Goal: Task Accomplishment & Management: Manage account settings

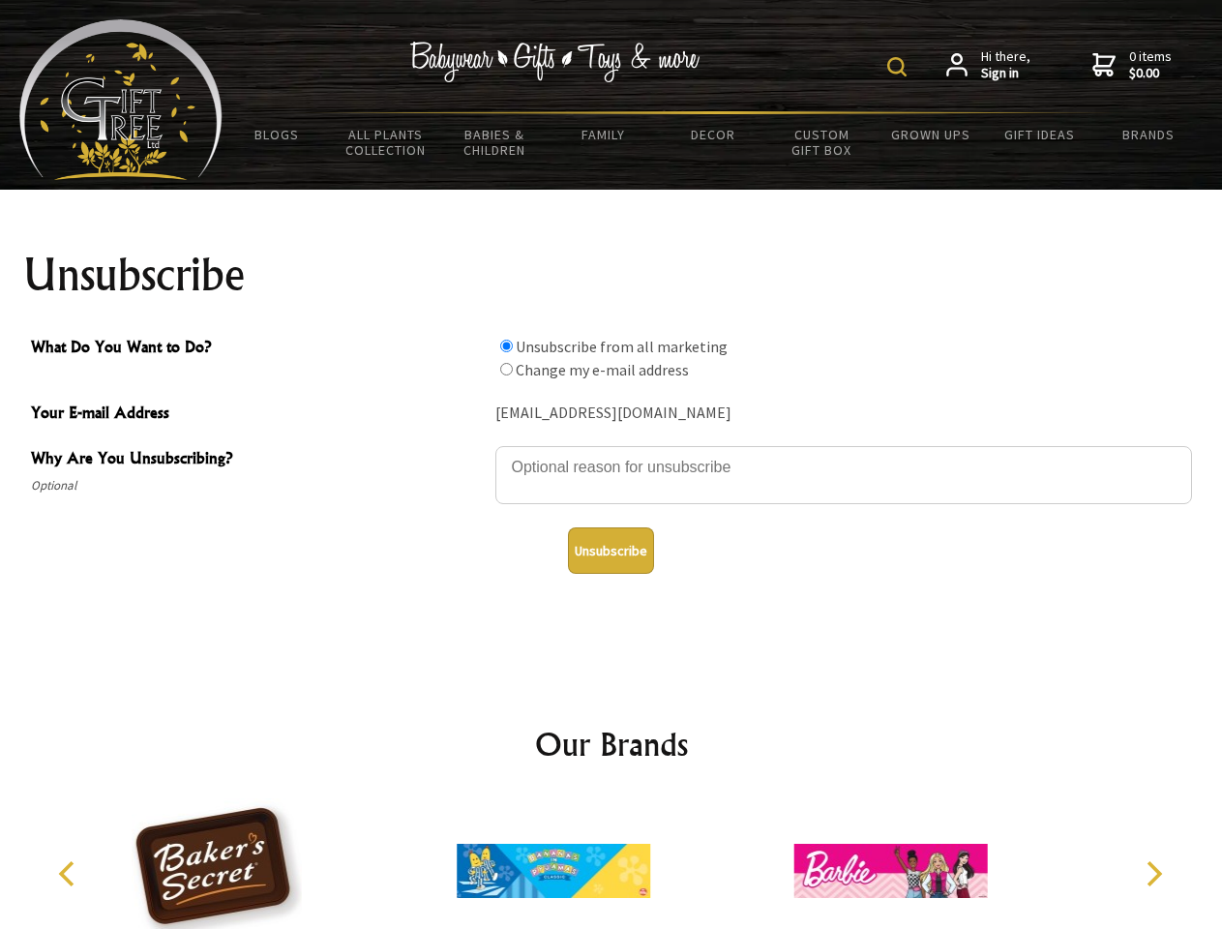
click at [900, 67] on img at bounding box center [896, 66] width 19 height 19
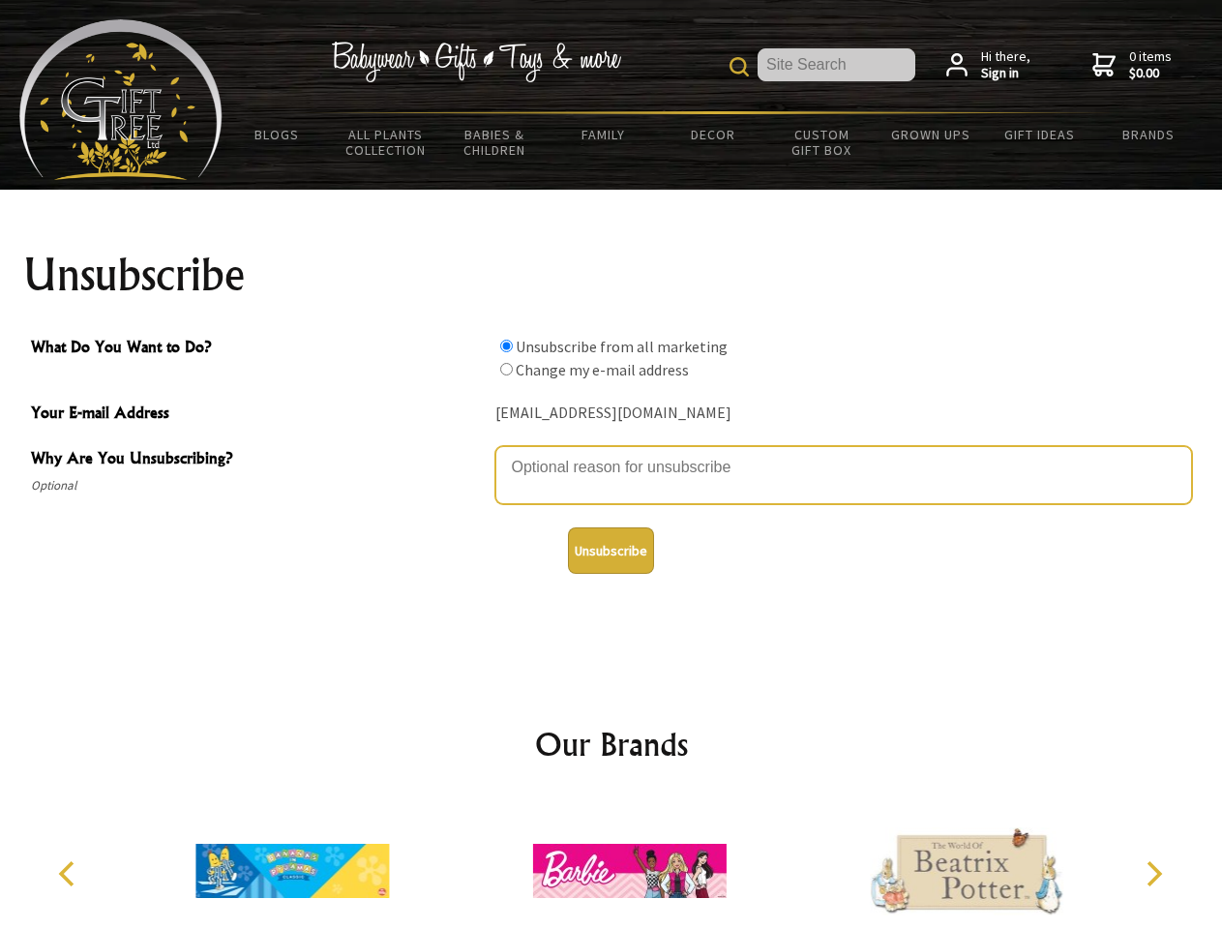
click at [612, 453] on textarea "Why Are You Unsubscribing?" at bounding box center [843, 475] width 697 height 58
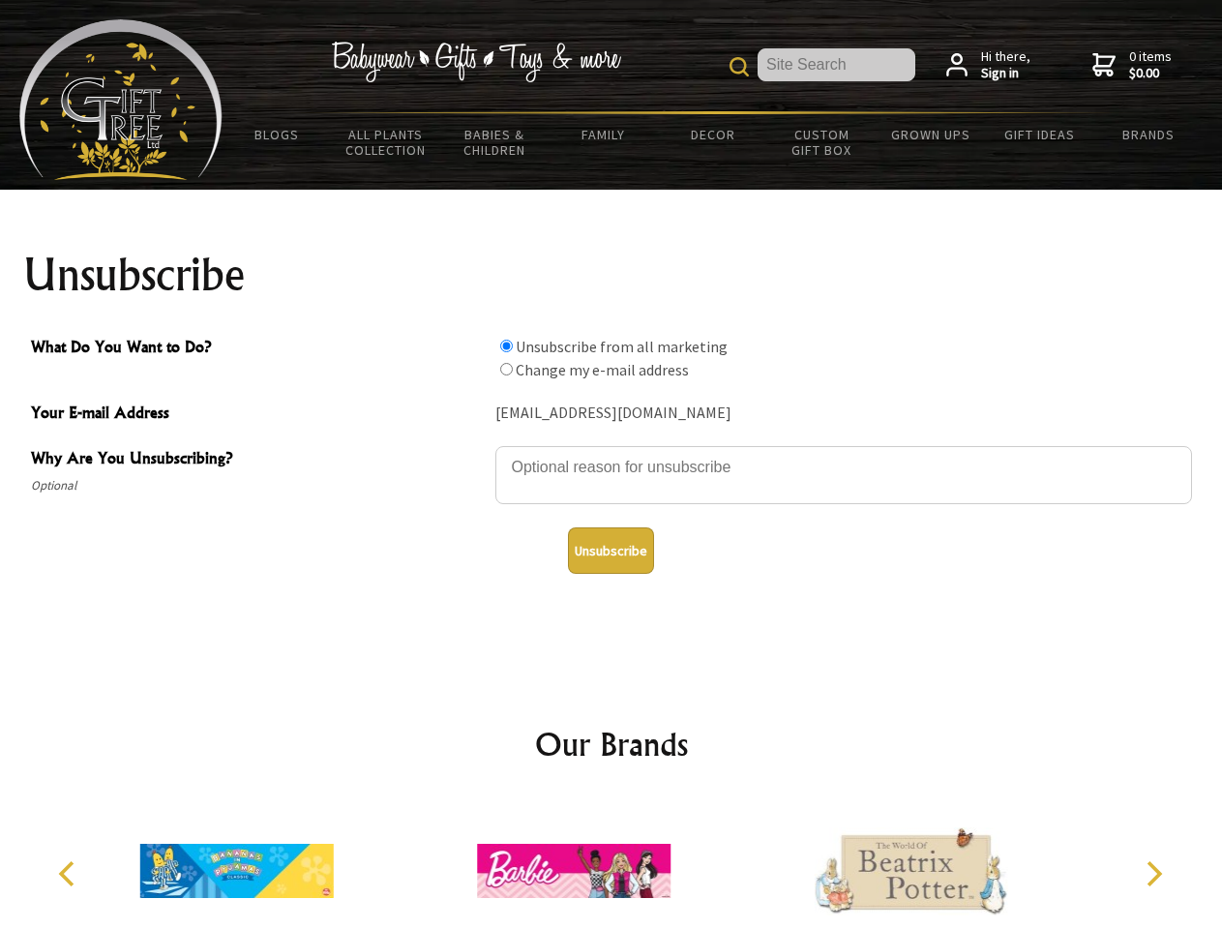
click at [506, 345] on input "What Do You Want to Do?" at bounding box center [506, 346] width 13 height 13
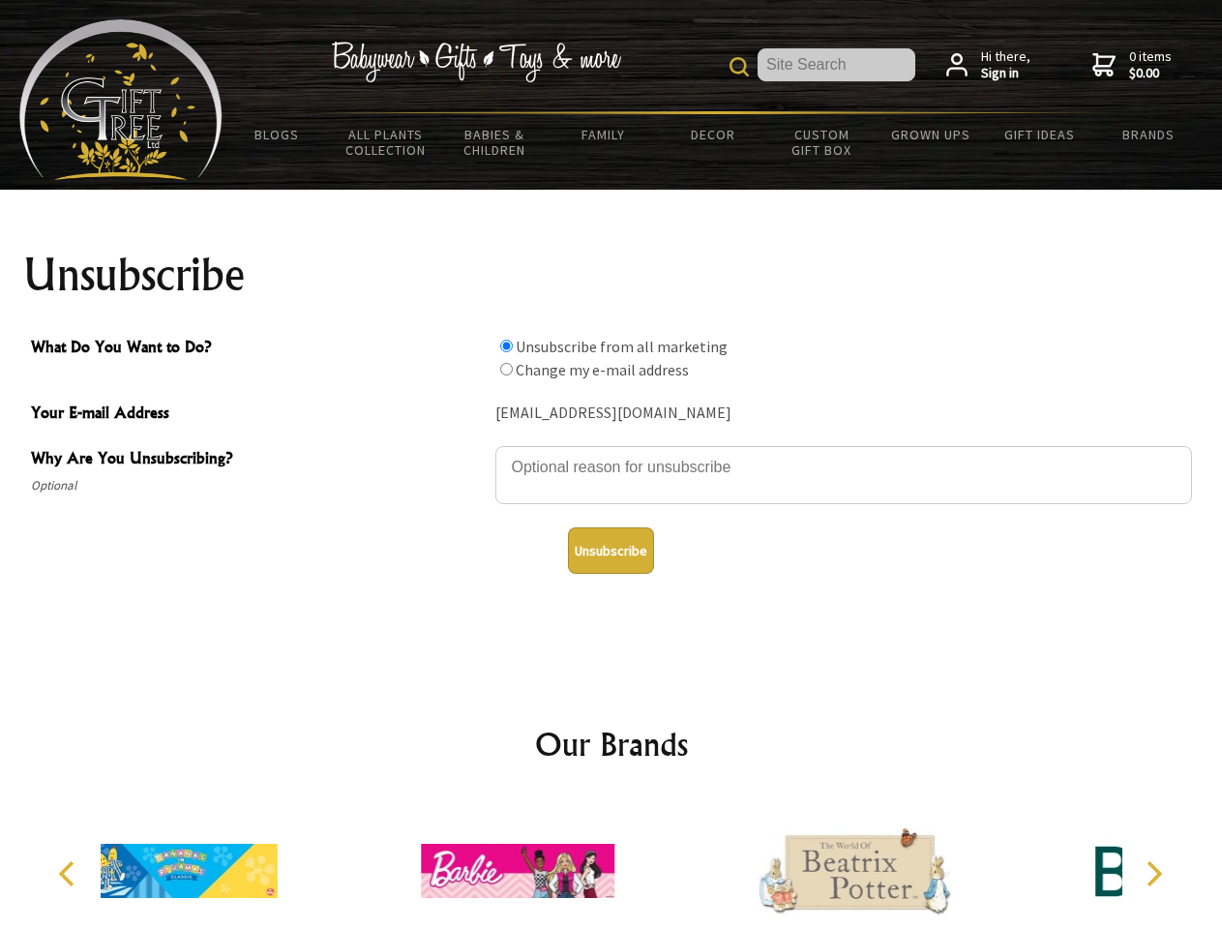
click at [506, 369] on input "What Do You Want to Do?" at bounding box center [506, 369] width 13 height 13
radio input "true"
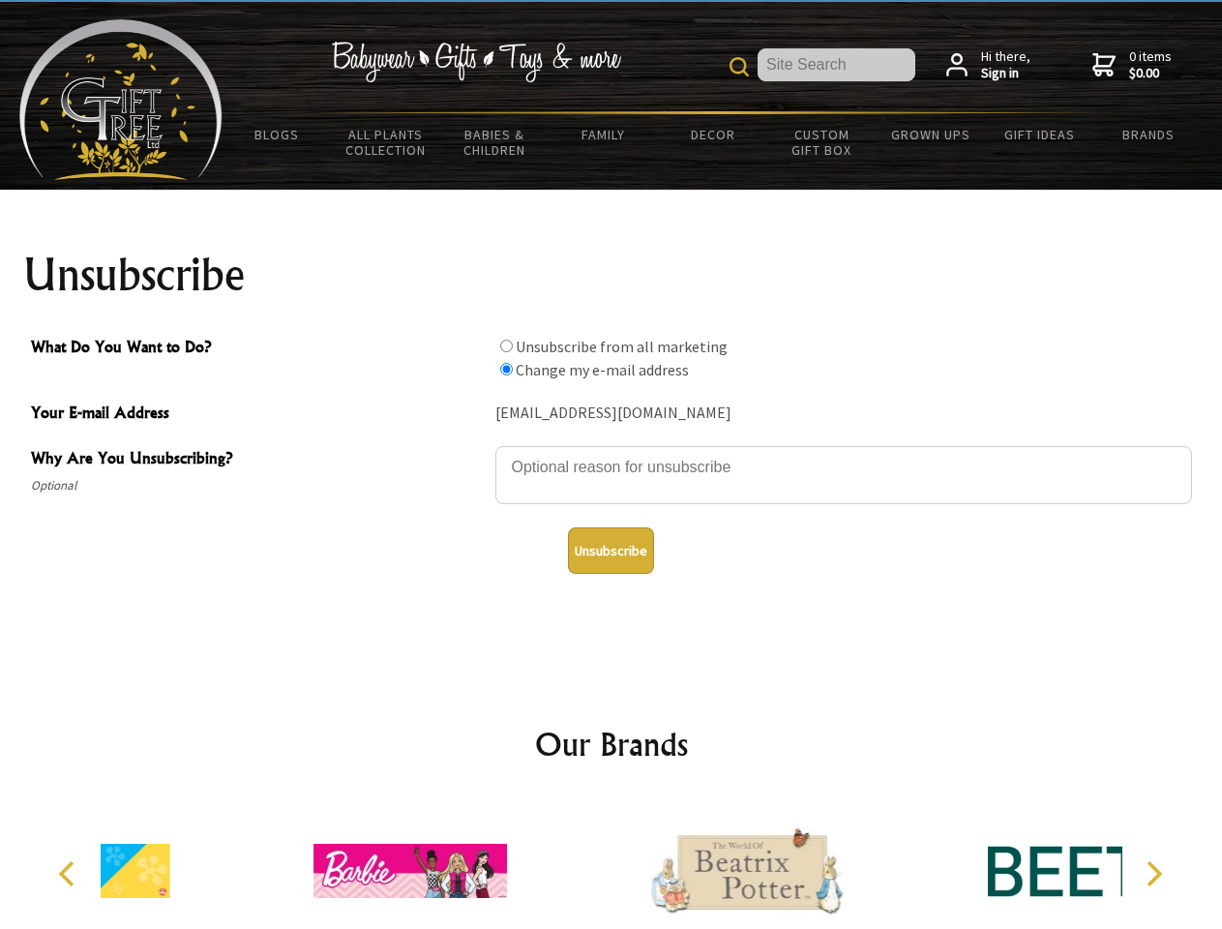
click at [611, 551] on button "Unsubscribe" at bounding box center [611, 550] width 86 height 46
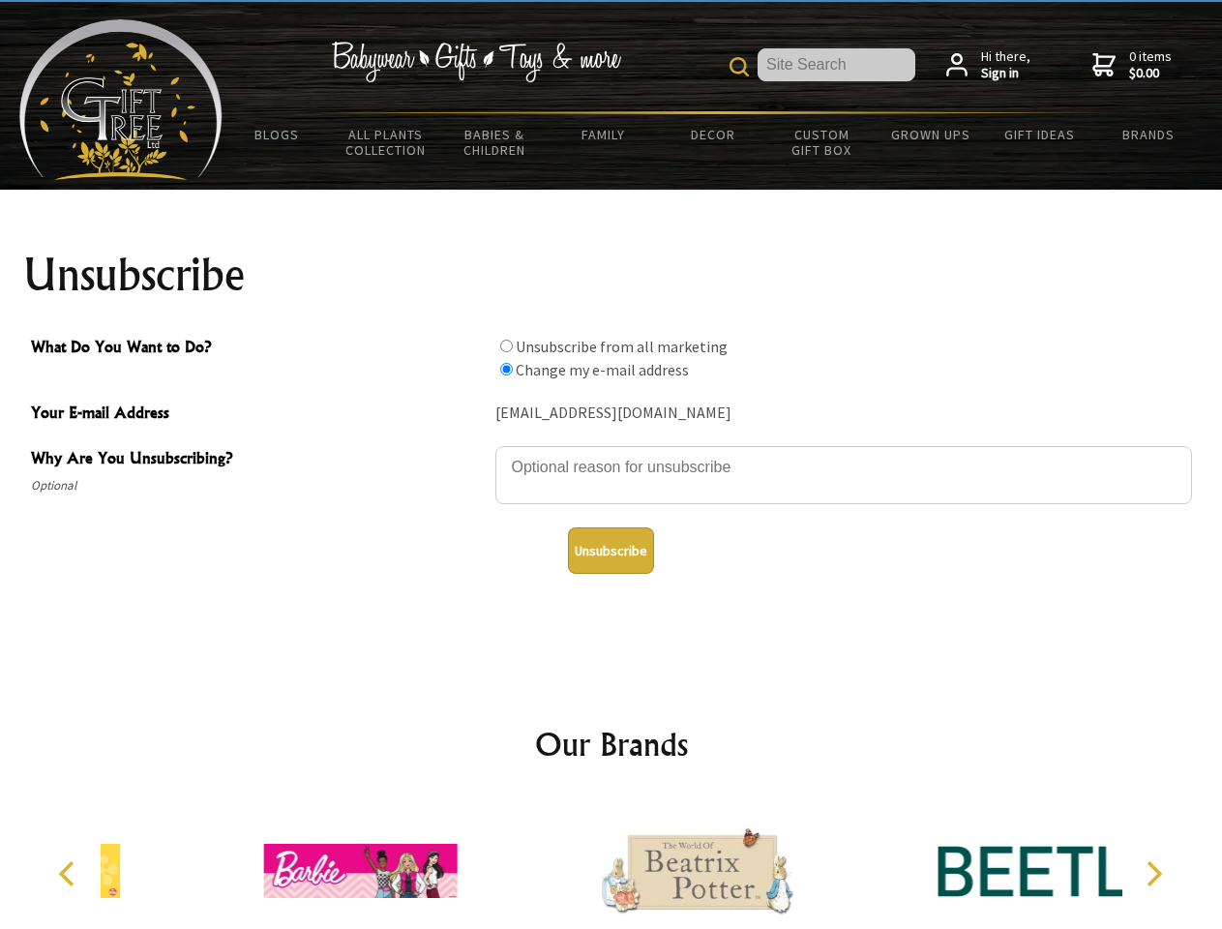
click at [70, 874] on icon "Previous" at bounding box center [68, 873] width 25 height 25
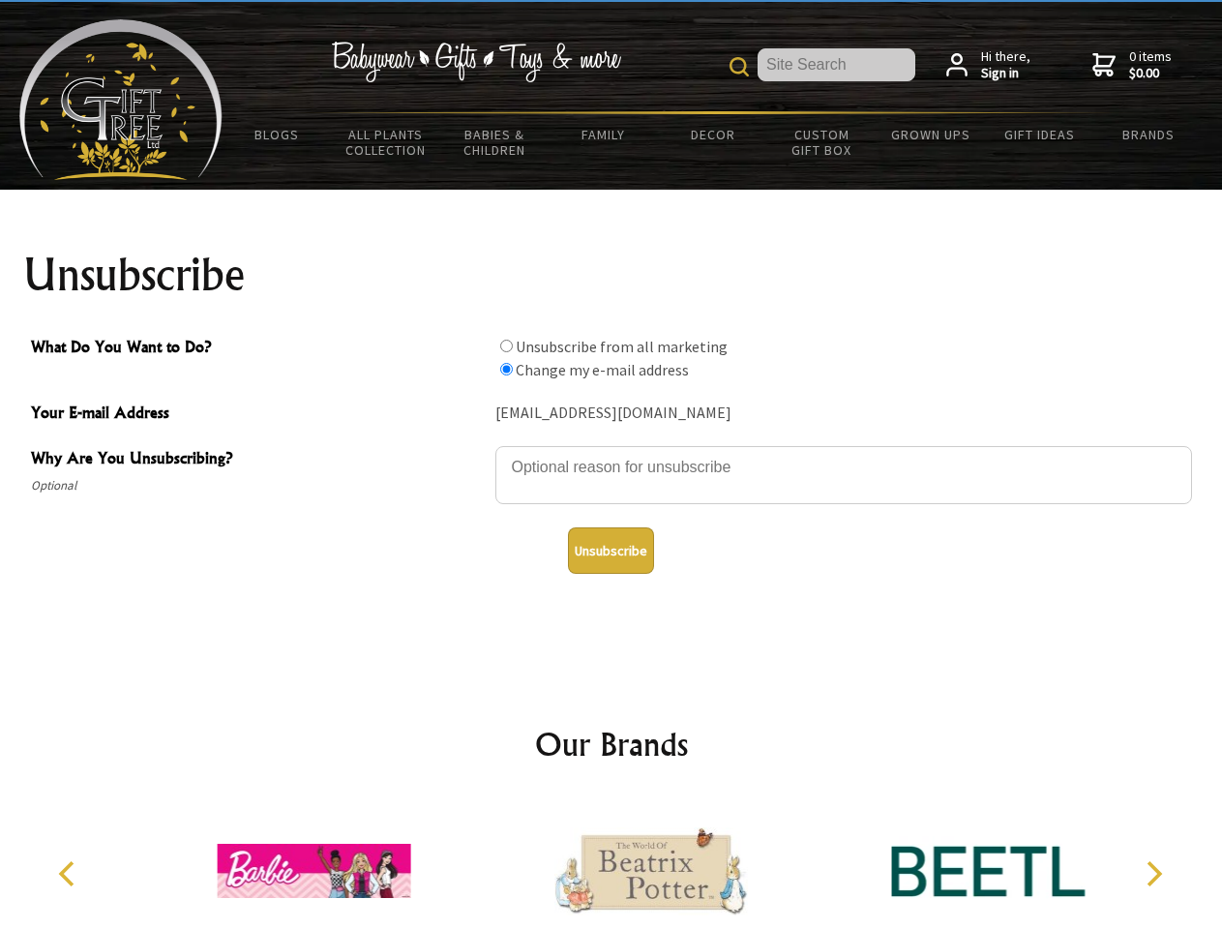
click at [1153, 874] on icon "Next" at bounding box center [1152, 873] width 25 height 25
